Goal: Transaction & Acquisition: Book appointment/travel/reservation

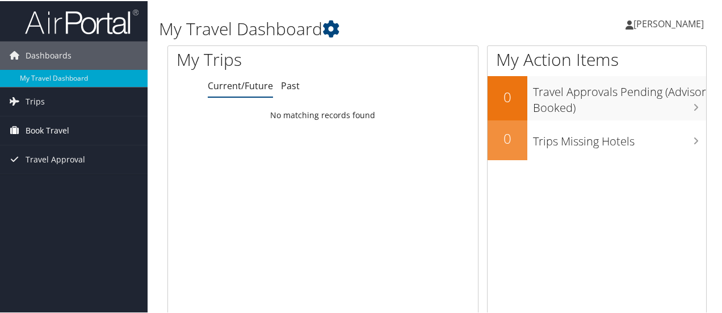
click at [33, 131] on span "Book Travel" at bounding box center [48, 129] width 44 height 28
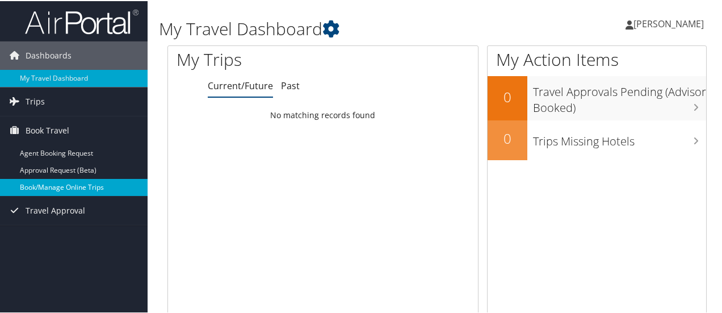
click at [59, 187] on link "Book/Manage Online Trips" at bounding box center [74, 186] width 148 height 17
